Goal: Information Seeking & Learning: Learn about a topic

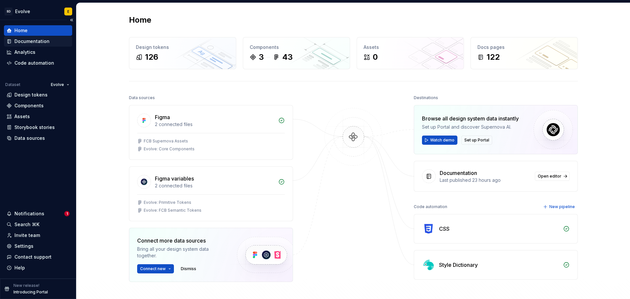
click at [28, 40] on div "Documentation" at bounding box center [31, 41] width 35 height 7
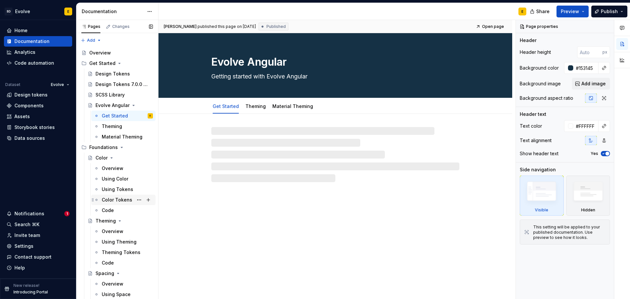
click at [113, 199] on div "Color Tokens" at bounding box center [117, 199] width 31 height 7
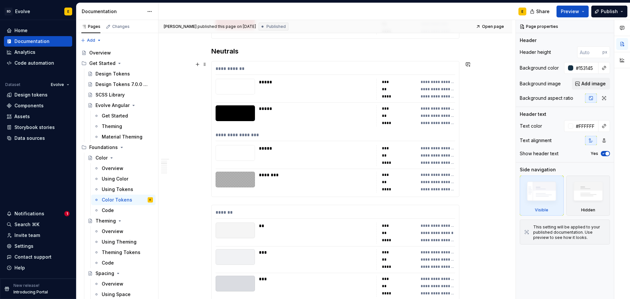
scroll to position [886, 0]
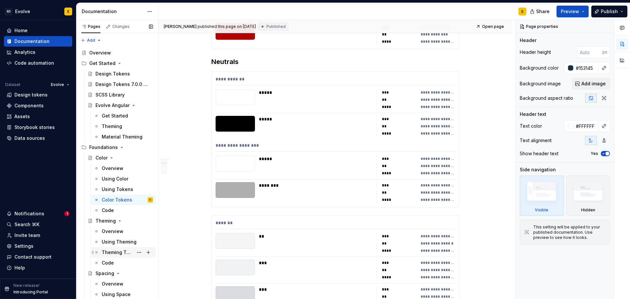
click at [107, 252] on div "Theming Tokens" at bounding box center [117, 252] width 31 height 7
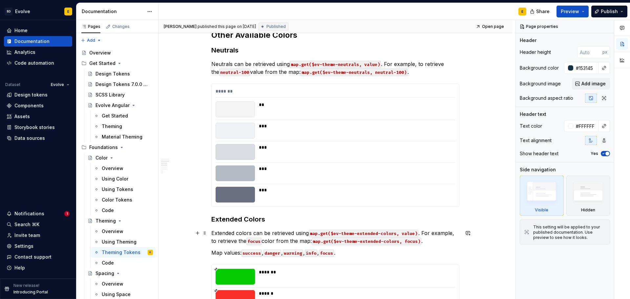
scroll to position [328, 0]
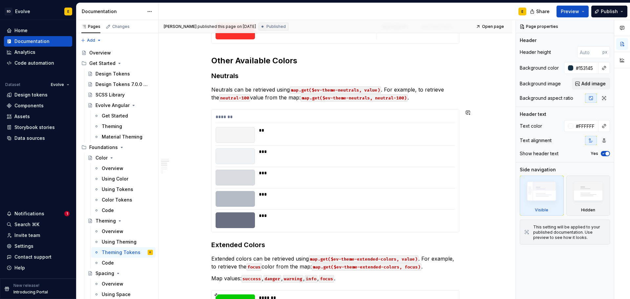
type textarea "*"
